Goal: Browse casually

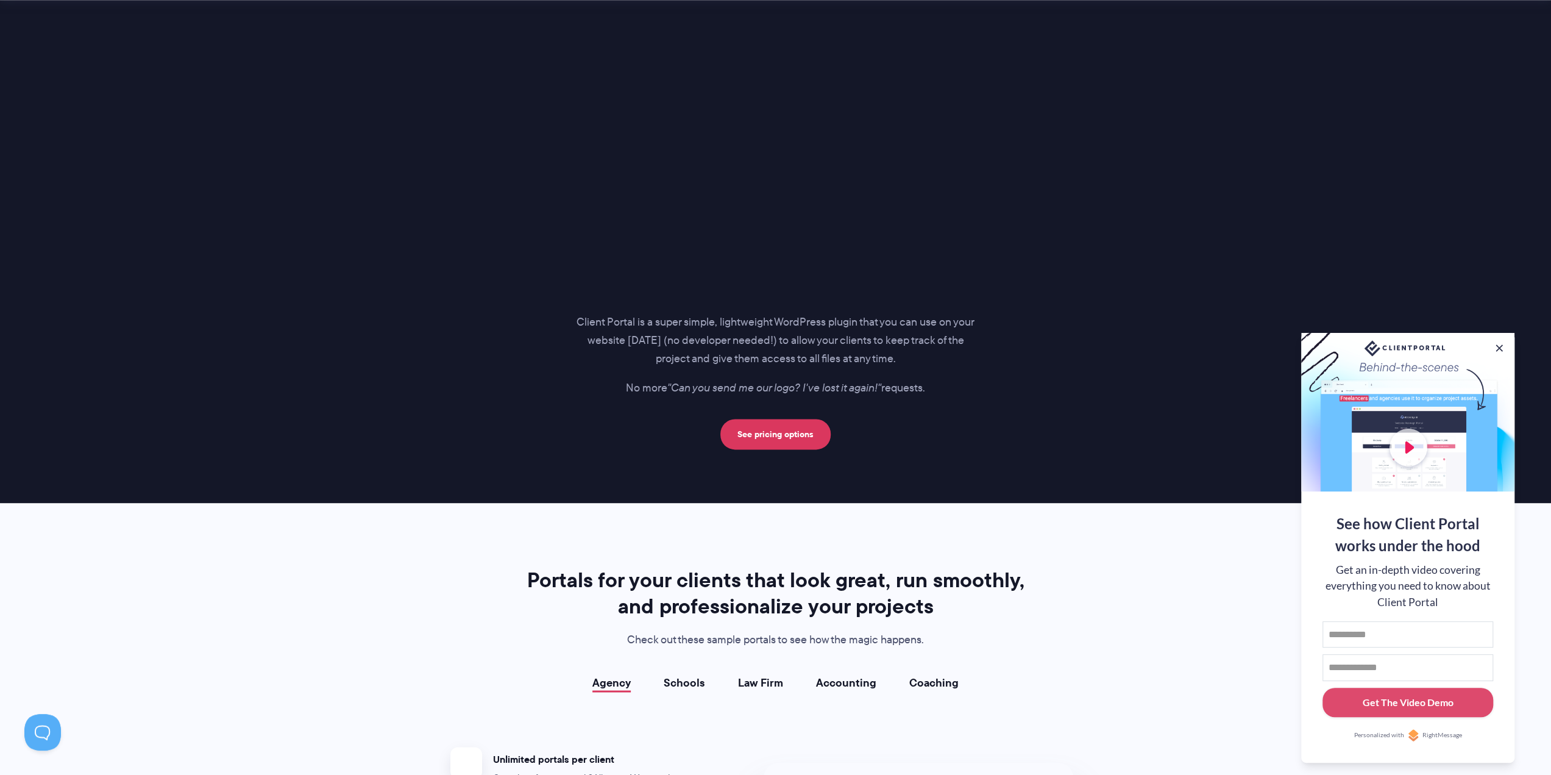
scroll to position [1646, 0]
